Goal: Task Accomplishment & Management: Manage account settings

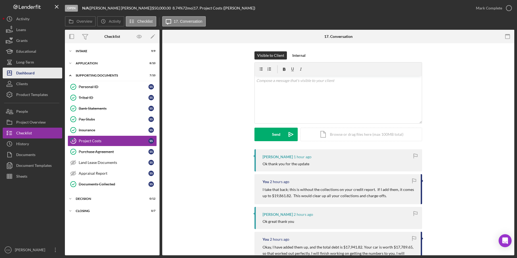
click at [26, 71] on div "Dashboard" at bounding box center [25, 74] width 18 height 12
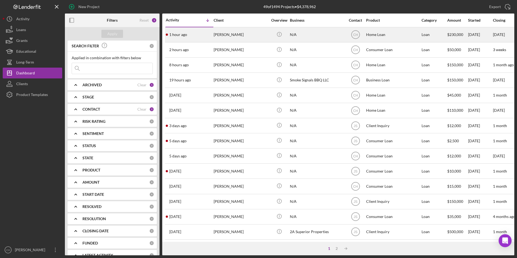
click at [220, 36] on div "[PERSON_NAME]" at bounding box center [240, 35] width 54 height 14
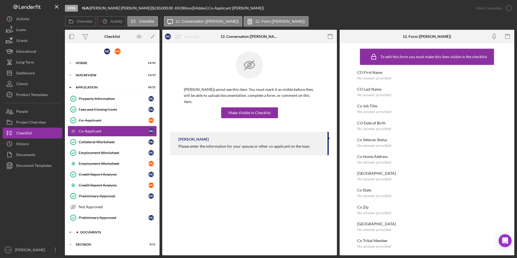
click at [85, 231] on div "Documents" at bounding box center [116, 231] width 72 height 3
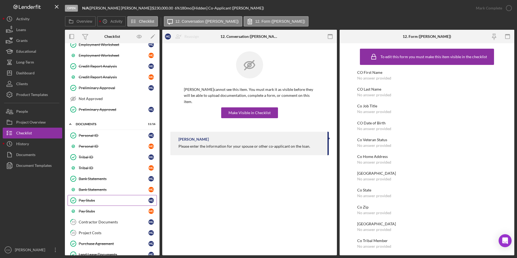
scroll to position [162, 0]
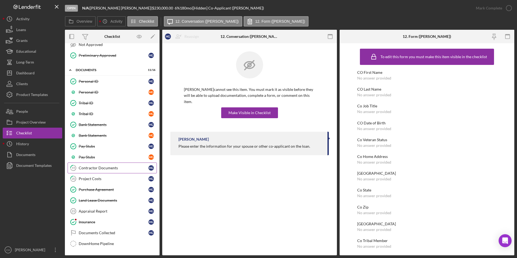
click at [97, 169] on div "Contractor Documents" at bounding box center [114, 168] width 70 height 4
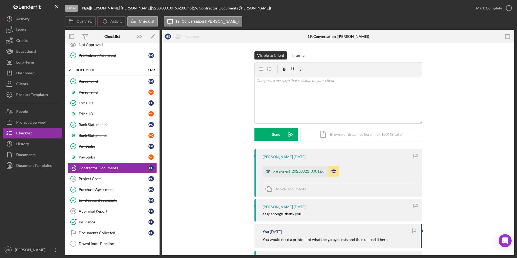
click at [286, 170] on div "garage est_20250821_0001.pdf" at bounding box center [299, 171] width 52 height 4
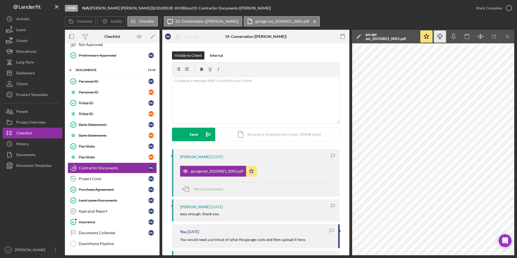
click at [441, 37] on icon "Icon/Download" at bounding box center [440, 37] width 12 height 12
click at [92, 102] on div "Tribal ID" at bounding box center [114, 103] width 70 height 4
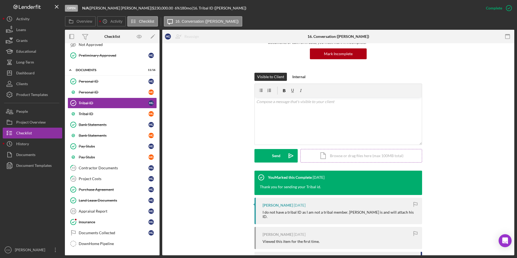
scroll to position [54, 0]
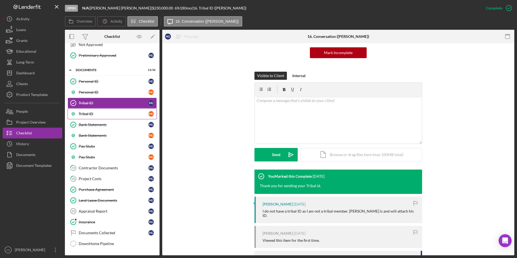
click at [84, 114] on div "Tribal ID" at bounding box center [114, 114] width 70 height 4
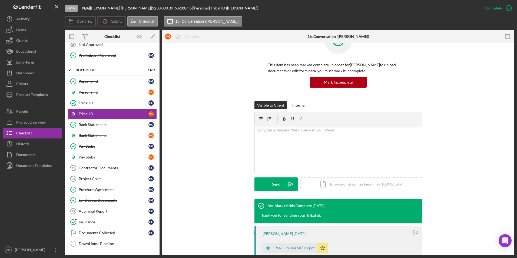
scroll to position [54, 0]
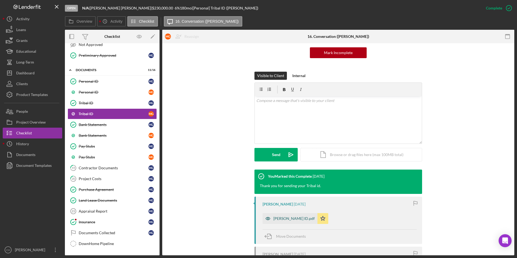
click at [286, 216] on div "[PERSON_NAME] ID.pdf" at bounding box center [293, 218] width 41 height 4
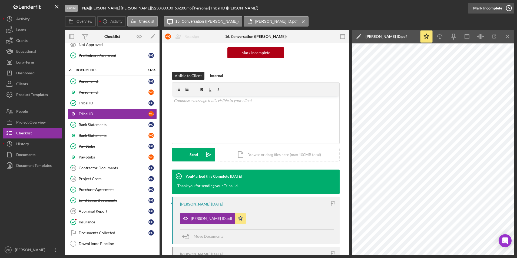
click at [493, 5] on div "Mark Incomplete" at bounding box center [487, 8] width 29 height 11
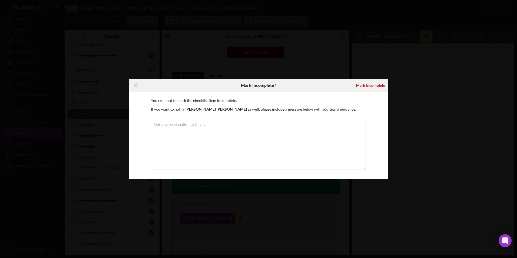
click at [381, 64] on div "Icon/Menu Close Mark Incomplete? [PERSON_NAME] You're about to mark the checkli…" at bounding box center [258, 129] width 517 height 258
click at [135, 85] on line at bounding box center [136, 85] width 4 height 4
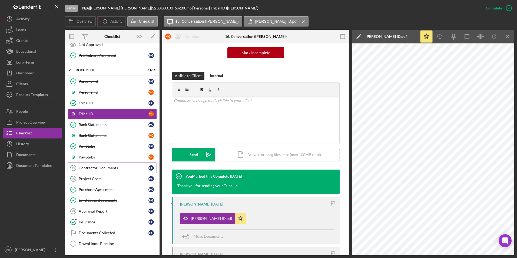
click at [95, 169] on div "Contractor Documents" at bounding box center [114, 168] width 70 height 4
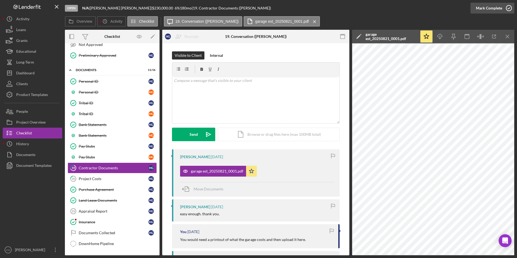
click at [483, 9] on div "Mark Complete" at bounding box center [488, 8] width 26 height 11
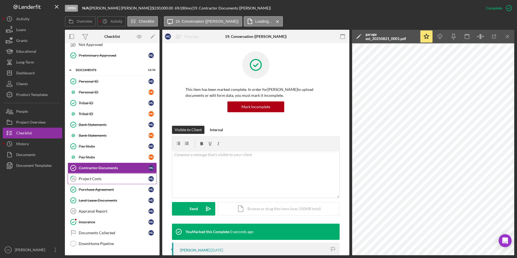
click at [98, 175] on link "20 Project Costs H G" at bounding box center [112, 178] width 89 height 11
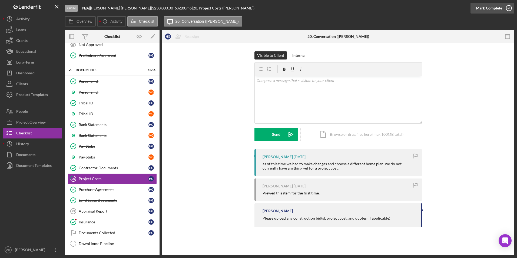
click at [492, 10] on div "Mark Complete" at bounding box center [488, 8] width 26 height 11
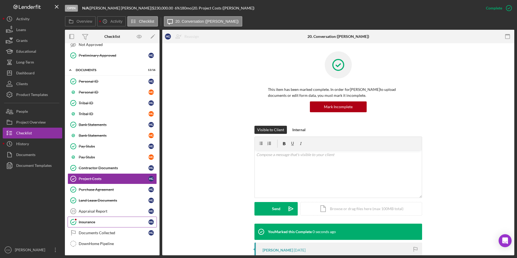
click at [84, 223] on div "Insurance" at bounding box center [114, 222] width 70 height 4
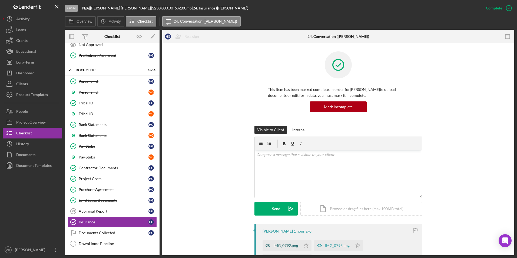
click at [276, 243] on div "IMG_0792.png" at bounding box center [281, 245] width 38 height 11
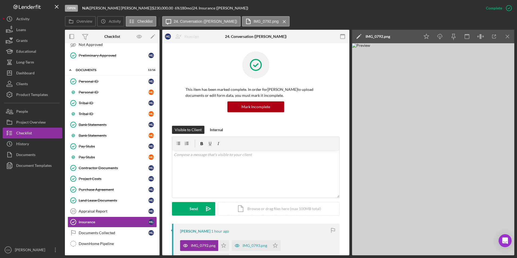
click at [417, 148] on img at bounding box center [433, 149] width 162 height 212
click at [440, 36] on icon "Icon/Download" at bounding box center [440, 37] width 12 height 12
click at [225, 244] on icon "Icon/Star" at bounding box center [223, 245] width 11 height 11
click at [186, 244] on icon "button" at bounding box center [185, 244] width 1 height 1
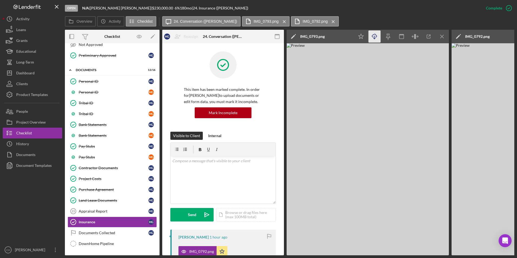
drag, startPoint x: 367, startPoint y: 127, endPoint x: 373, endPoint y: 39, distance: 88.8
click at [373, 39] on icon "Icon/Download" at bounding box center [374, 37] width 12 height 12
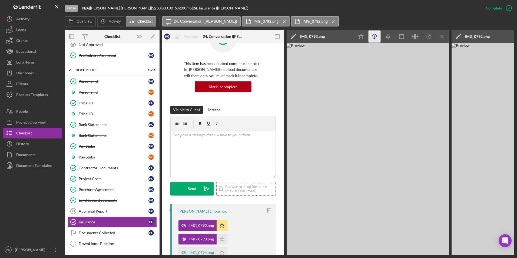
scroll to position [27, 0]
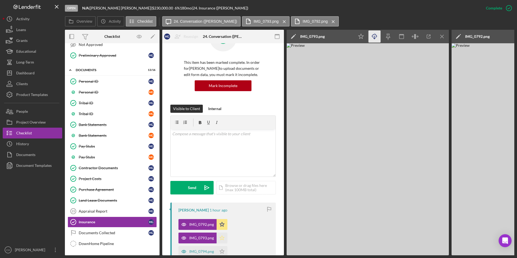
click at [220, 237] on icon "Icon/Star" at bounding box center [221, 237] width 11 height 11
click at [199, 251] on div "IMG_0794.png" at bounding box center [201, 251] width 25 height 4
drag, startPoint x: 358, startPoint y: 121, endPoint x: 375, endPoint y: 37, distance: 85.8
click at [375, 37] on icon "button" at bounding box center [374, 35] width 5 height 3
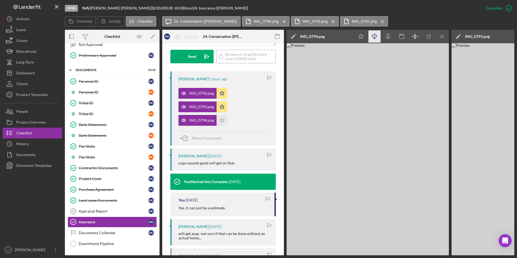
scroll to position [162, 0]
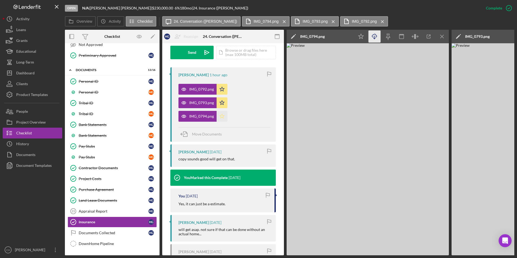
click at [222, 118] on polygon "button" at bounding box center [222, 116] width 5 height 4
click at [496, 6] on div "Mark Incomplete" at bounding box center [487, 8] width 29 height 11
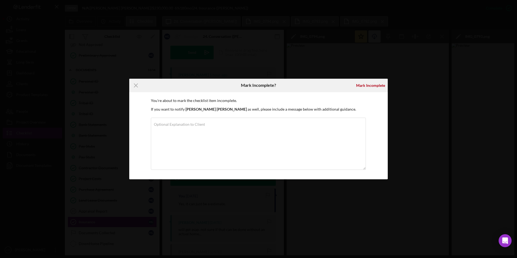
click at [444, 84] on div "Icon/Menu Close Mark Incomplete? [PERSON_NAME] You're about to mark the checkli…" at bounding box center [258, 129] width 517 height 258
click at [136, 84] on line at bounding box center [136, 85] width 4 height 4
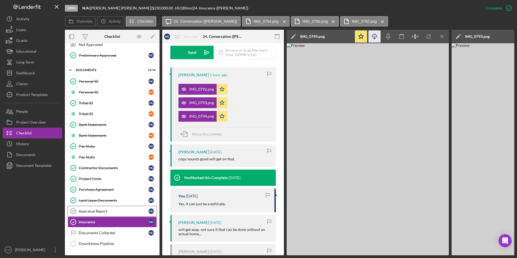
click at [98, 213] on div "Appraisal Report" at bounding box center [114, 211] width 70 height 4
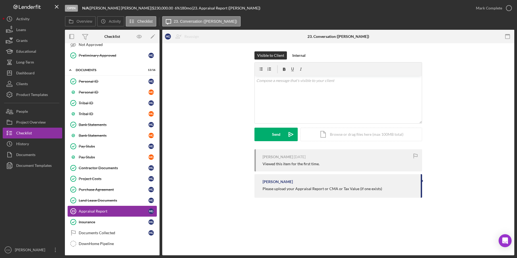
click at [89, 211] on div "Appraisal Report" at bounding box center [114, 211] width 70 height 4
click at [29, 72] on div "Dashboard" at bounding box center [25, 74] width 18 height 12
